Goal: Information Seeking & Learning: Learn about a topic

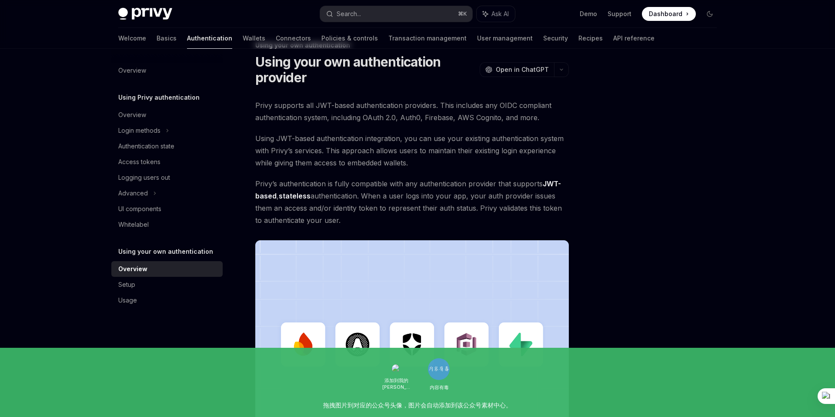
scroll to position [15, 0]
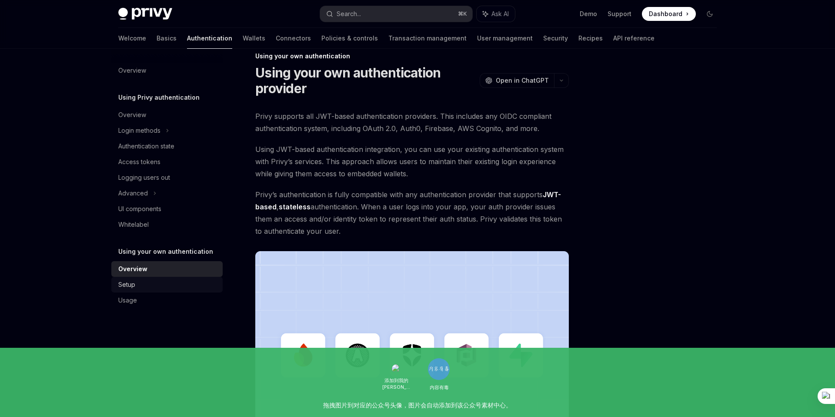
click at [136, 283] on div "Setup" at bounding box center [167, 284] width 99 height 10
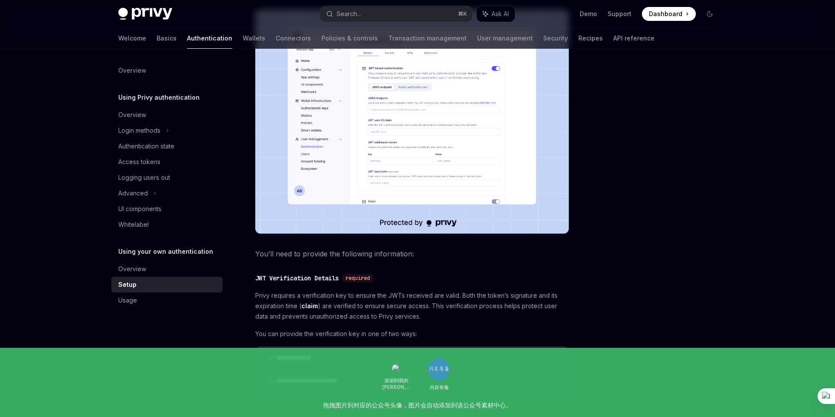
scroll to position [274, 0]
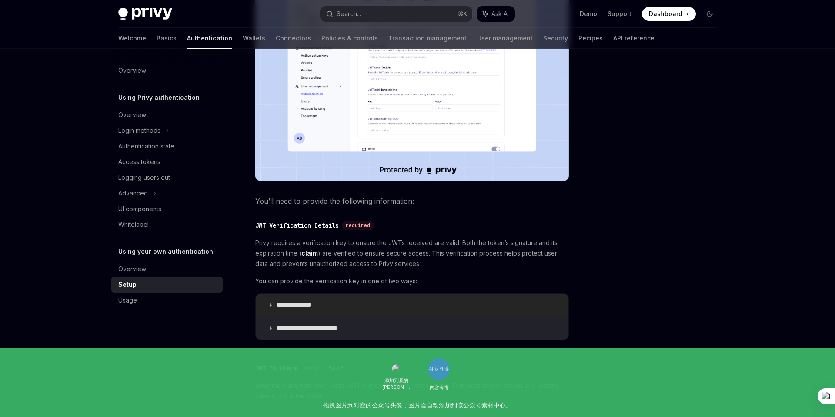
click at [270, 303] on icon at bounding box center [270, 304] width 5 height 5
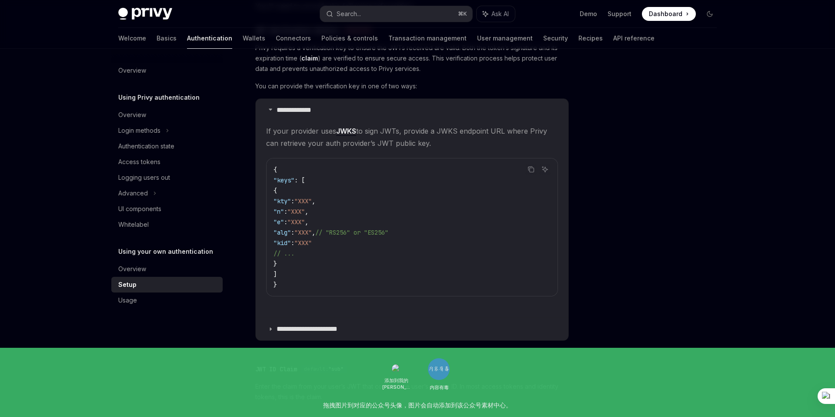
scroll to position [498, 0]
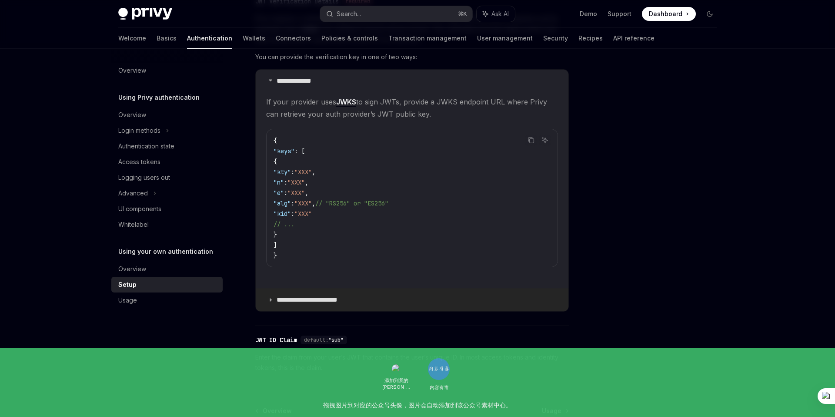
click at [271, 297] on icon at bounding box center [270, 299] width 5 height 5
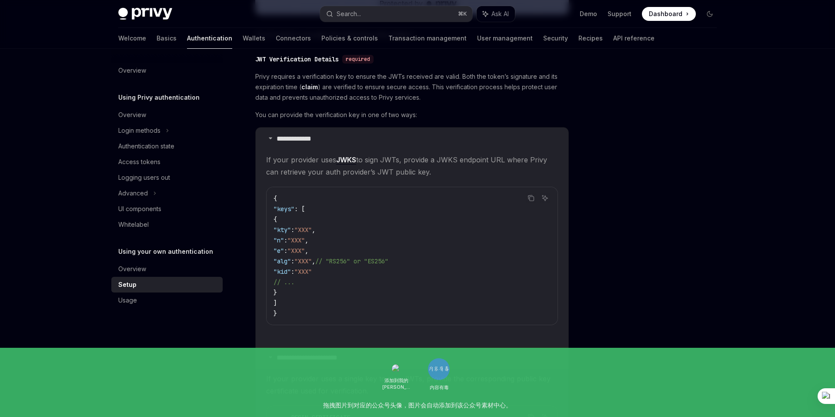
scroll to position [397, 0]
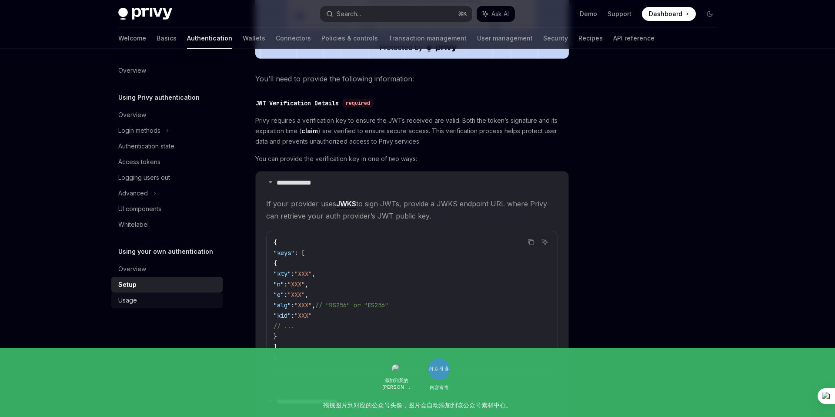
click at [130, 303] on div "Usage" at bounding box center [127, 300] width 19 height 10
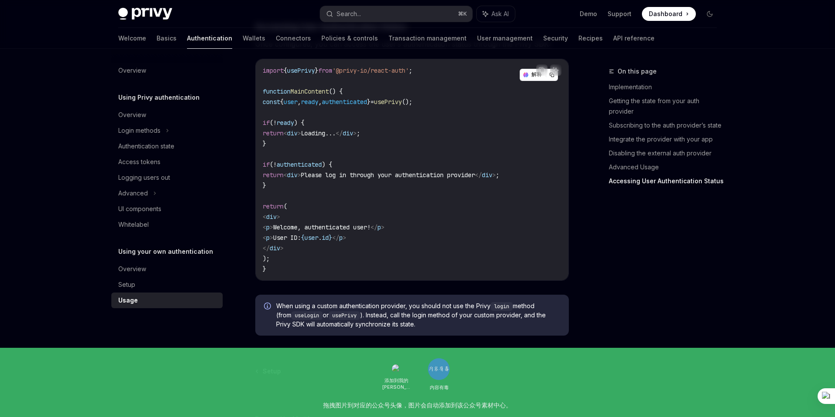
scroll to position [1801, 0]
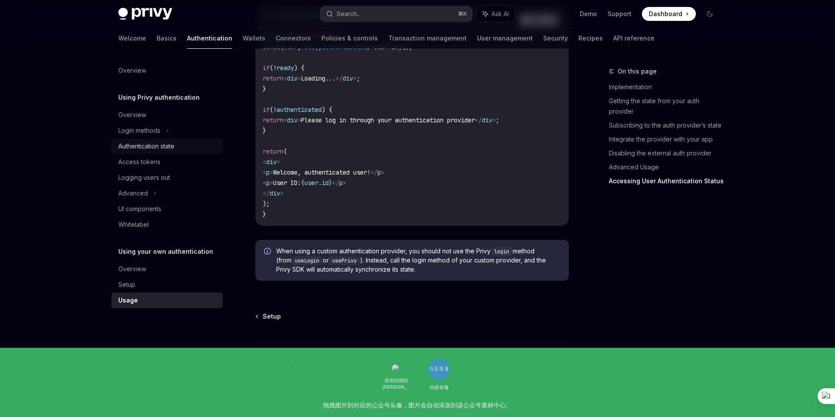
click at [170, 146] on div "Authentication state" at bounding box center [146, 146] width 56 height 10
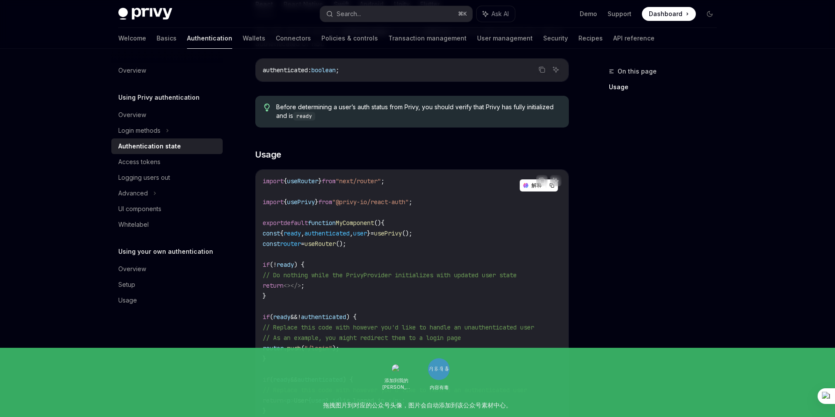
scroll to position [205, 0]
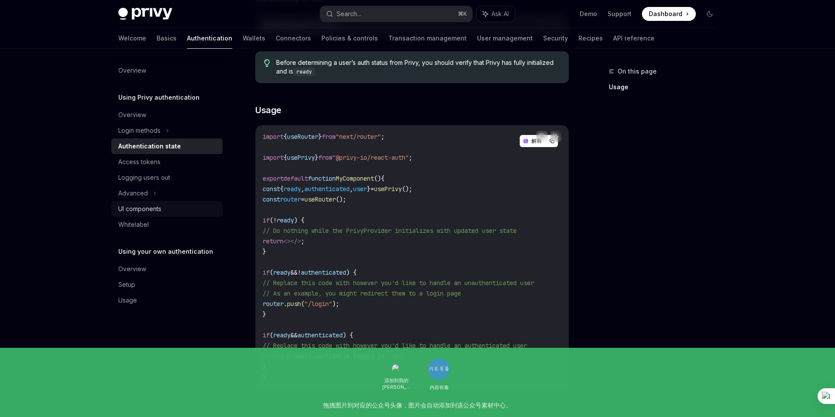
click at [152, 207] on div "UI components" at bounding box center [139, 209] width 43 height 10
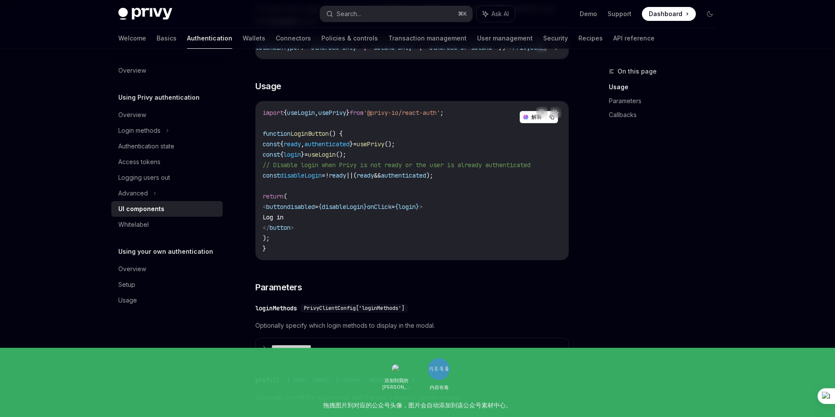
scroll to position [567, 0]
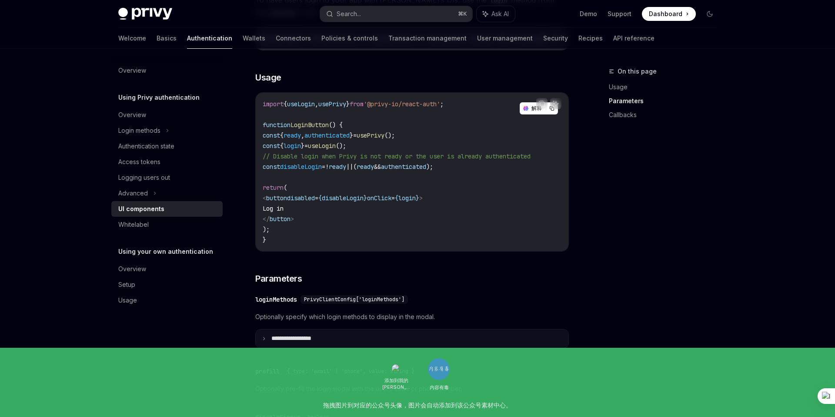
click at [266, 342] on summary "**********" at bounding box center [412, 338] width 313 height 18
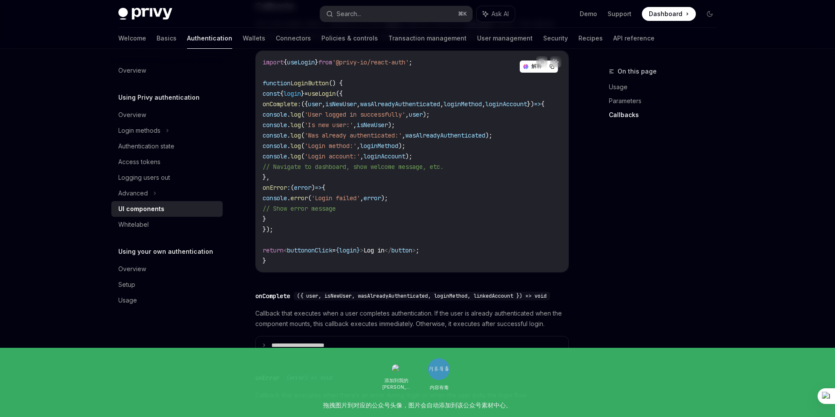
scroll to position [1644, 0]
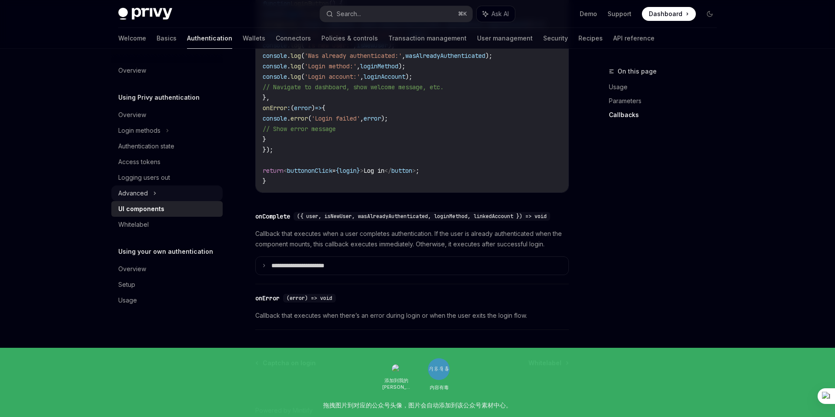
click at [140, 194] on div "Advanced" at bounding box center [133, 193] width 30 height 10
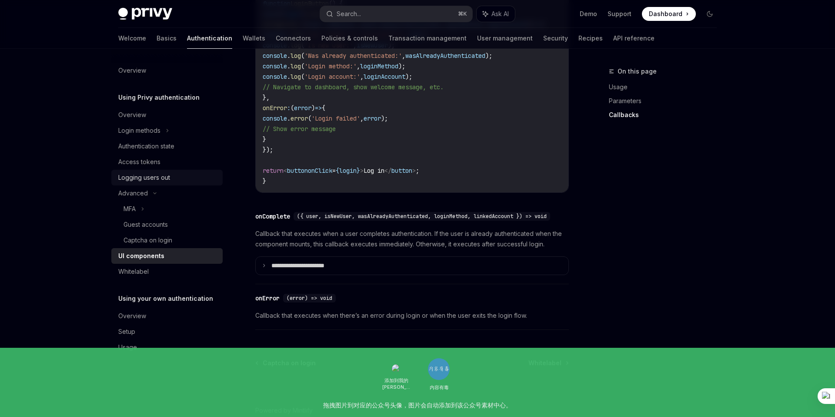
click at [144, 177] on div "Logging users out" at bounding box center [144, 177] width 52 height 10
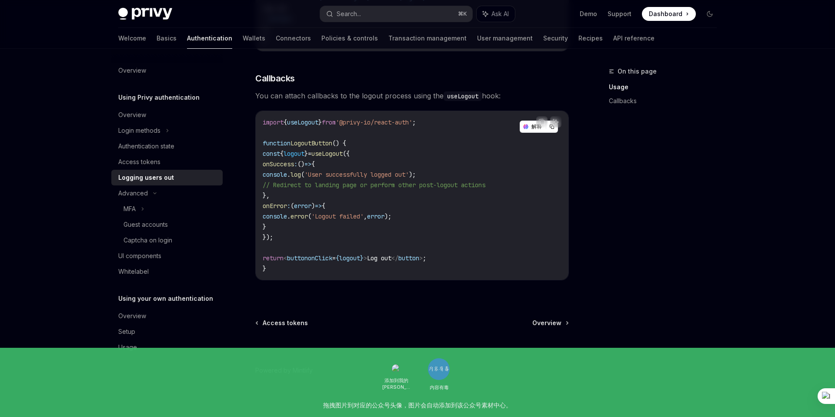
scroll to position [380, 0]
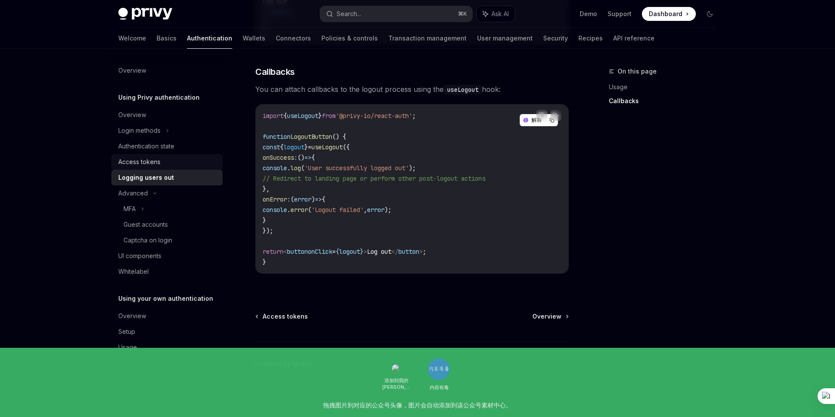
click at [158, 162] on div "Access tokens" at bounding box center [139, 162] width 42 height 10
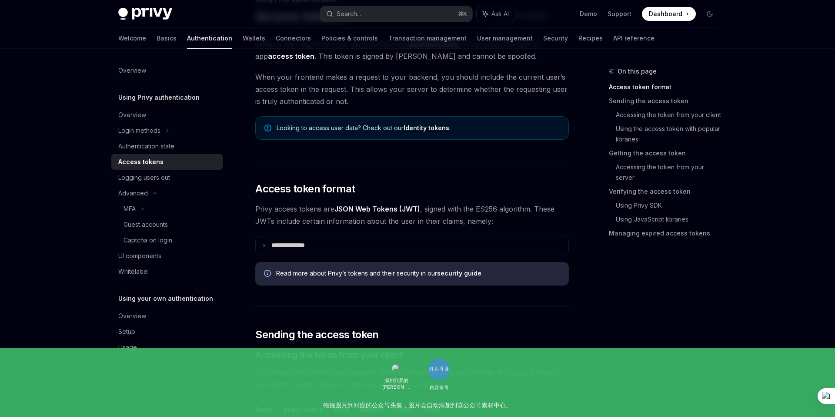
scroll to position [84, 0]
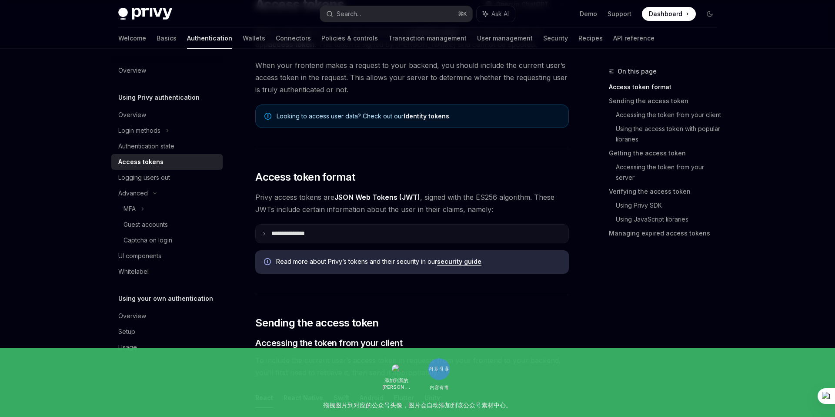
click at [291, 237] on p "**********" at bounding box center [294, 234] width 47 height 8
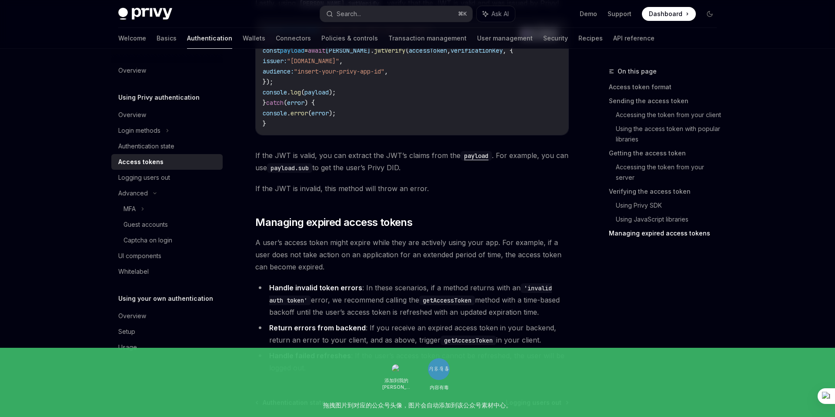
scroll to position [2450, 0]
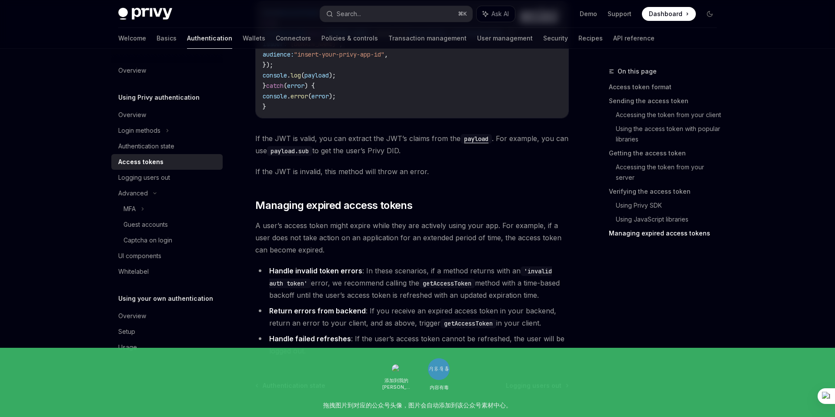
type textarea "*"
